Goal: Task Accomplishment & Management: Complete application form

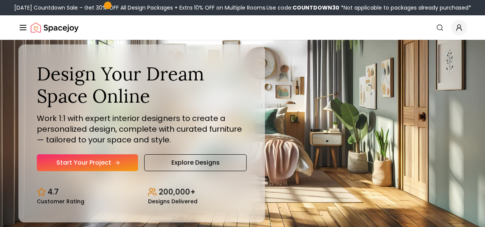
click at [116, 171] on link "Start Your Project" at bounding box center [87, 162] width 101 height 17
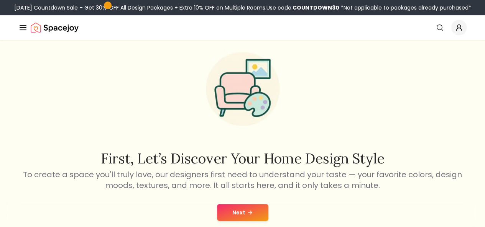
scroll to position [40, 0]
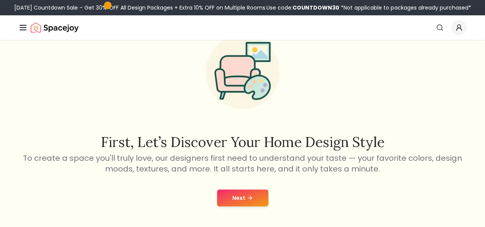
click at [241, 198] on button "Next" at bounding box center [242, 198] width 51 height 17
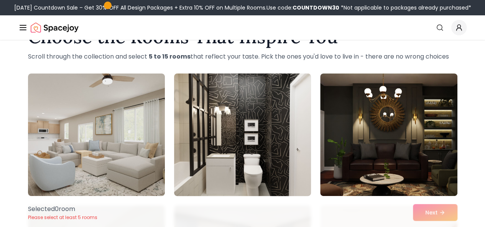
scroll to position [33, 0]
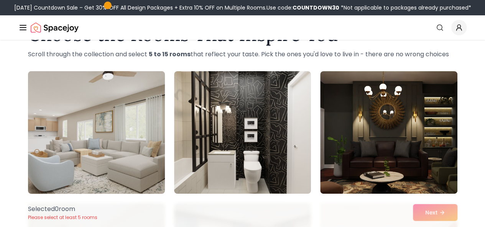
click at [144, 151] on img at bounding box center [97, 132] width 144 height 129
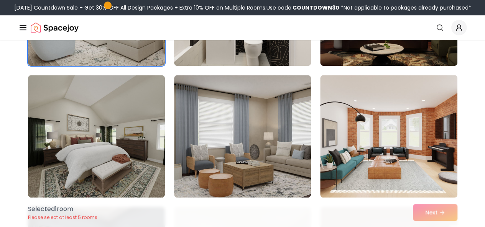
scroll to position [162, 0]
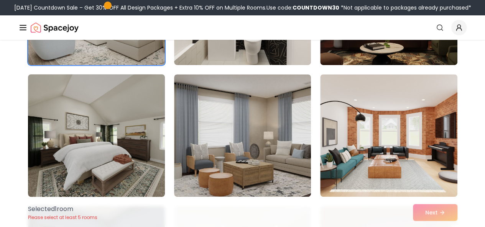
click at [55, 185] on img at bounding box center [97, 135] width 144 height 129
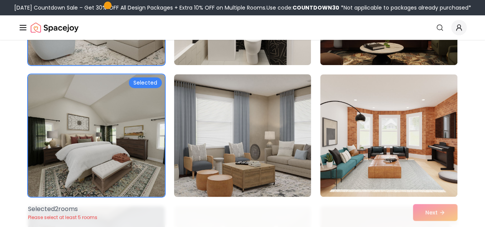
click at [204, 148] on img at bounding box center [243, 135] width 144 height 129
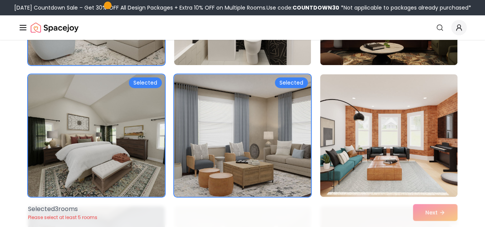
click at [354, 146] on img at bounding box center [389, 135] width 144 height 129
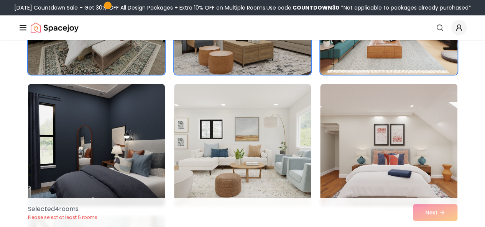
click at [353, 144] on img at bounding box center [388, 145] width 137 height 123
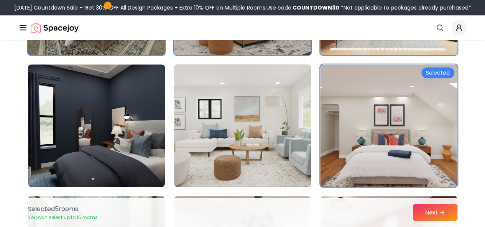
click at [251, 140] on img at bounding box center [243, 125] width 144 height 129
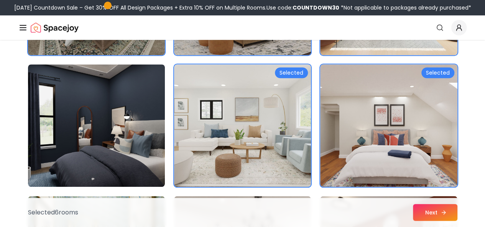
click at [433, 207] on button "Next" at bounding box center [435, 212] width 44 height 17
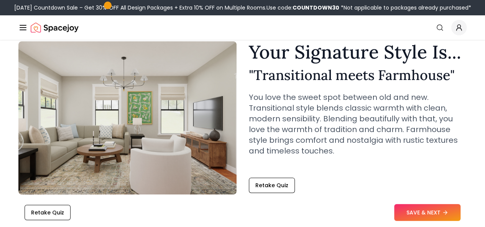
scroll to position [32, 0]
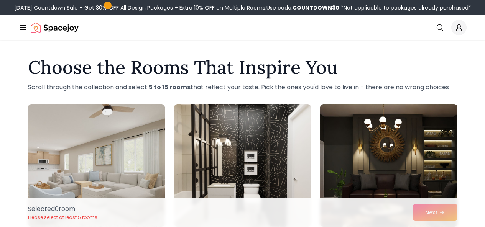
scroll to position [266, 0]
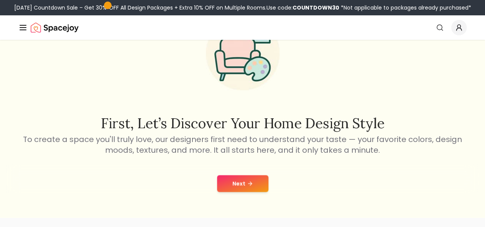
scroll to position [40, 0]
